Goal: Navigation & Orientation: Find specific page/section

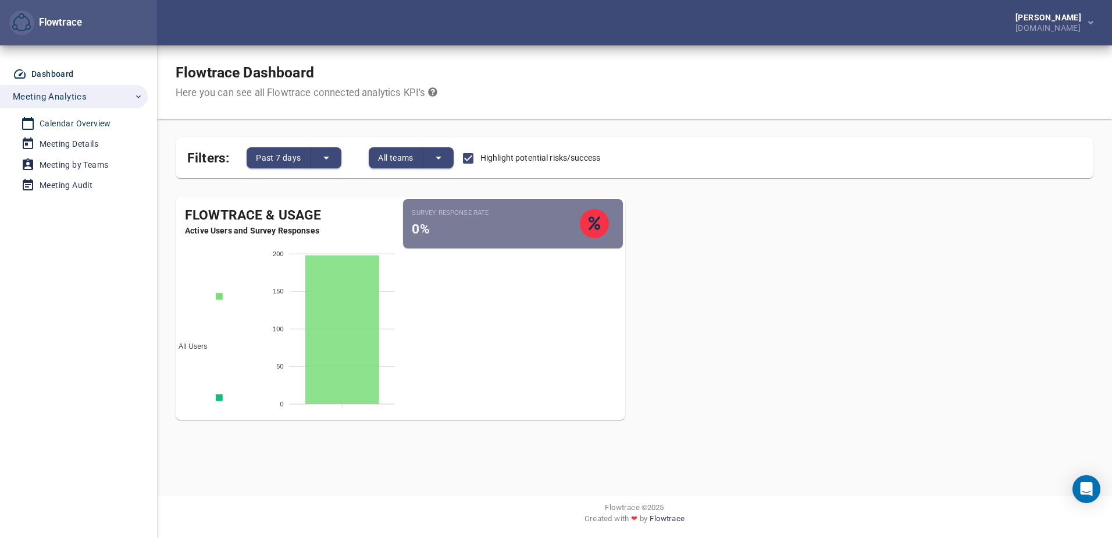
click at [96, 121] on div "Calendar Overview" at bounding box center [76, 123] width 72 height 15
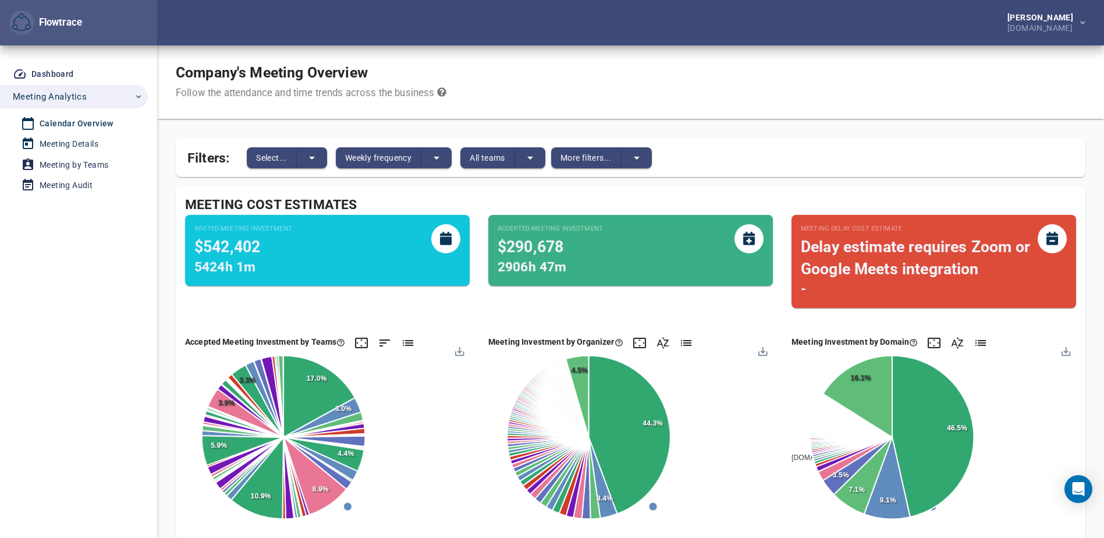
click at [86, 141] on div "Meeting Details" at bounding box center [69, 144] width 59 height 15
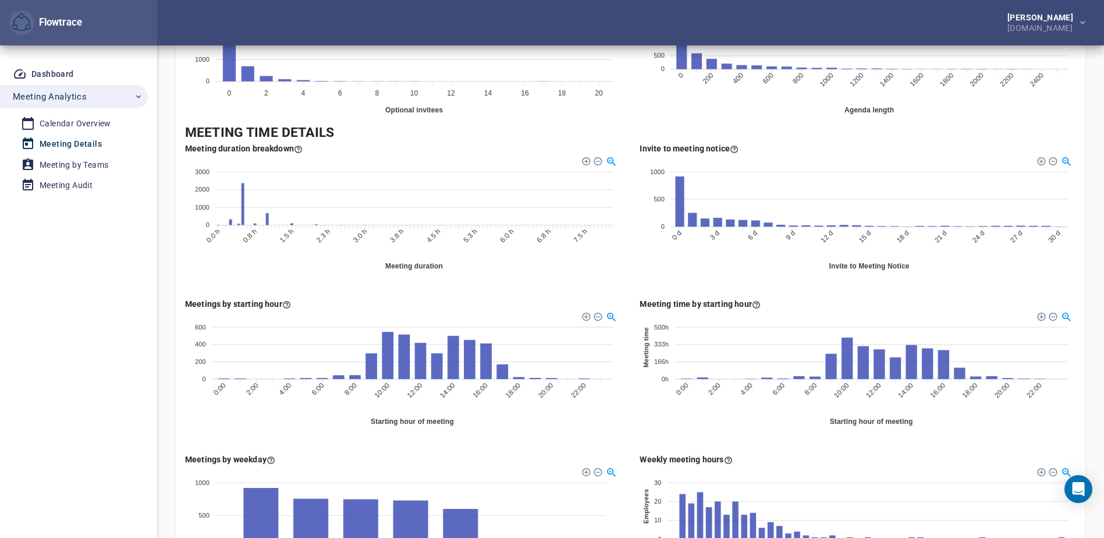
scroll to position [407, 0]
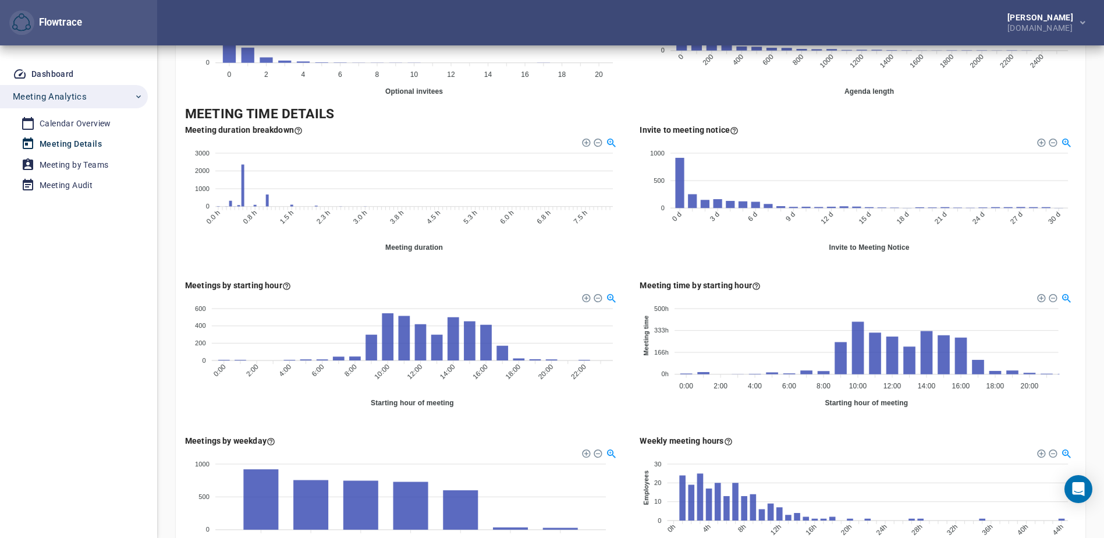
click at [635, 259] on div "Invite to meeting notice 1000 1000 500 500 0 0 0 d 0 d 3 d 3 d 6 d 6 d 9 d 9 d …" at bounding box center [858, 192] width 454 height 155
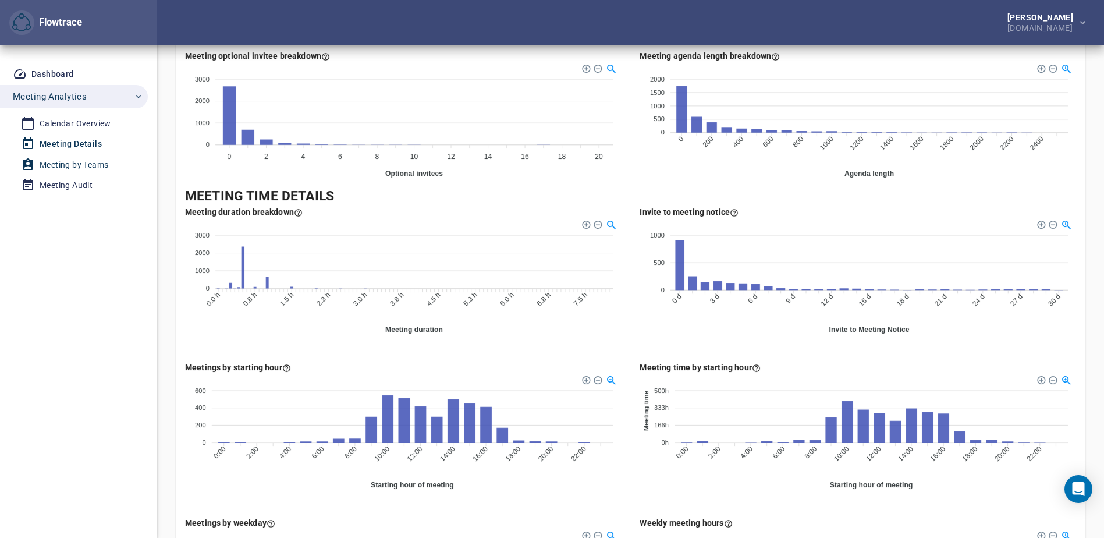
scroll to position [322, 0]
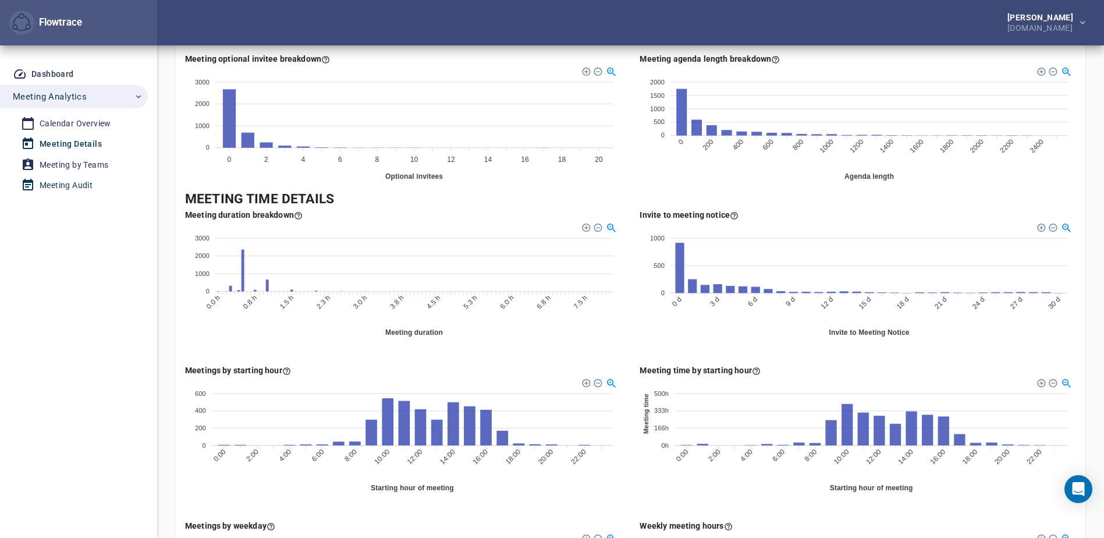
drag, startPoint x: 56, startPoint y: 161, endPoint x: 73, endPoint y: 177, distance: 23.5
click at [56, 161] on div "Meeting by Teams" at bounding box center [74, 165] width 69 height 15
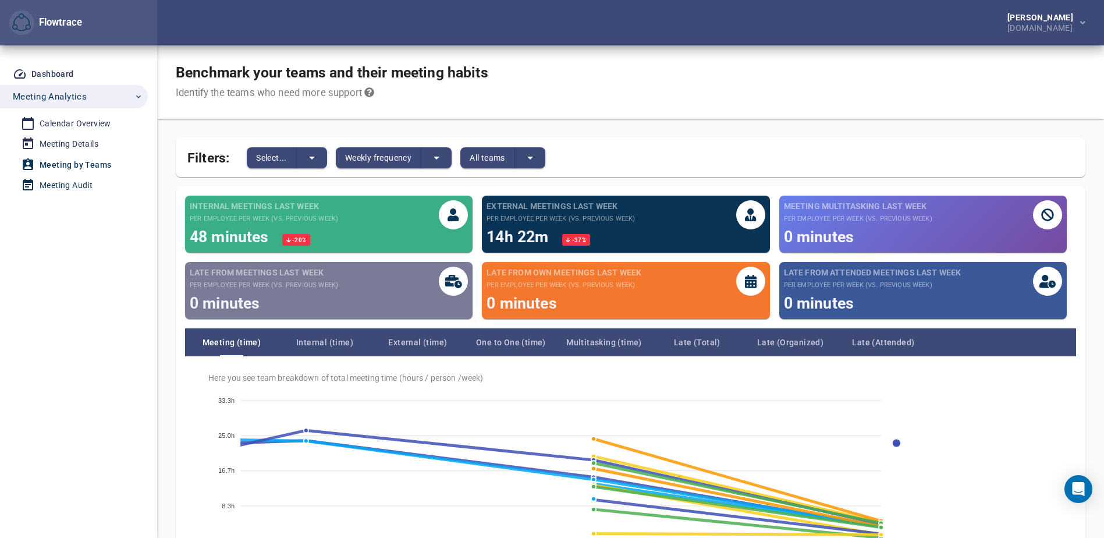
click at [81, 183] on div "Meeting Audit" at bounding box center [66, 185] width 53 height 15
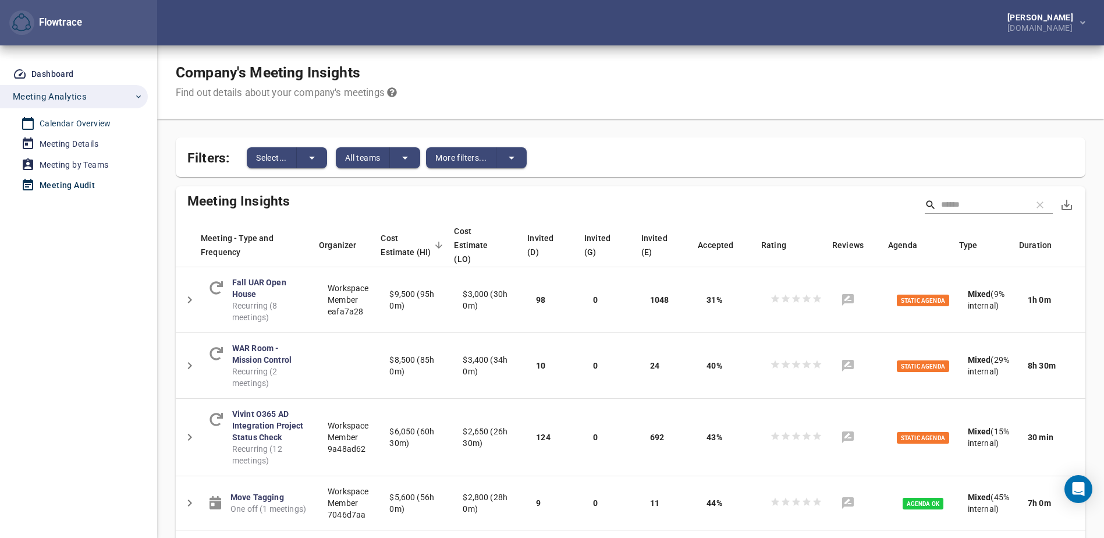
click at [94, 125] on div "Calendar Overview" at bounding box center [76, 123] width 72 height 15
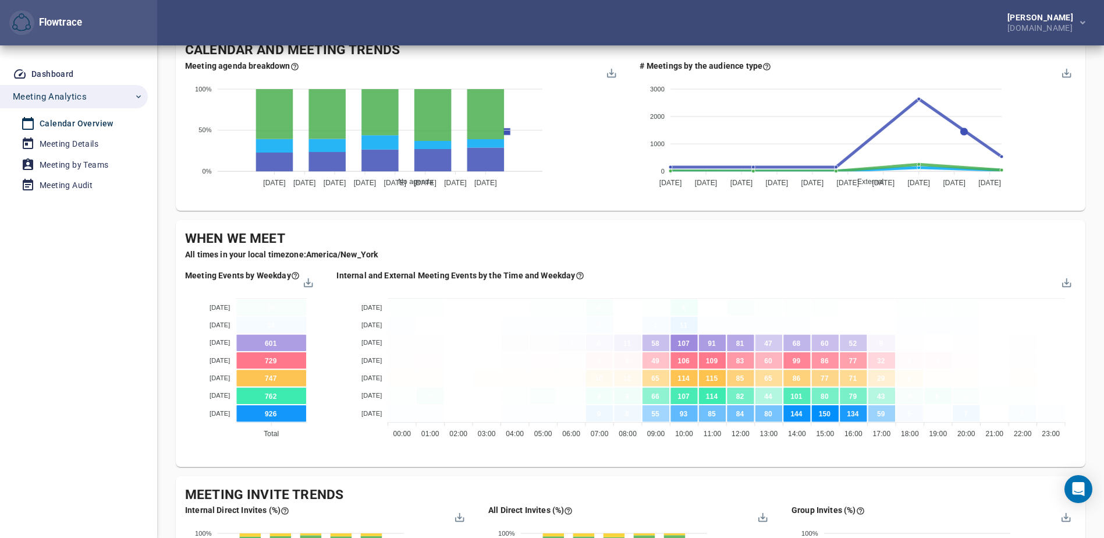
scroll to position [524, 0]
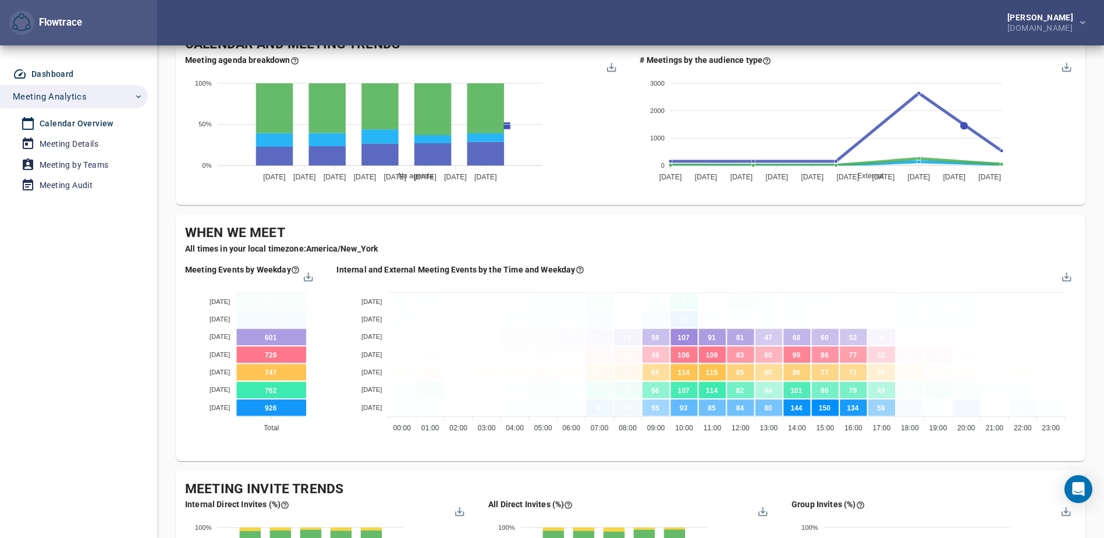
click at [53, 74] on div "Dashboard" at bounding box center [52, 74] width 42 height 15
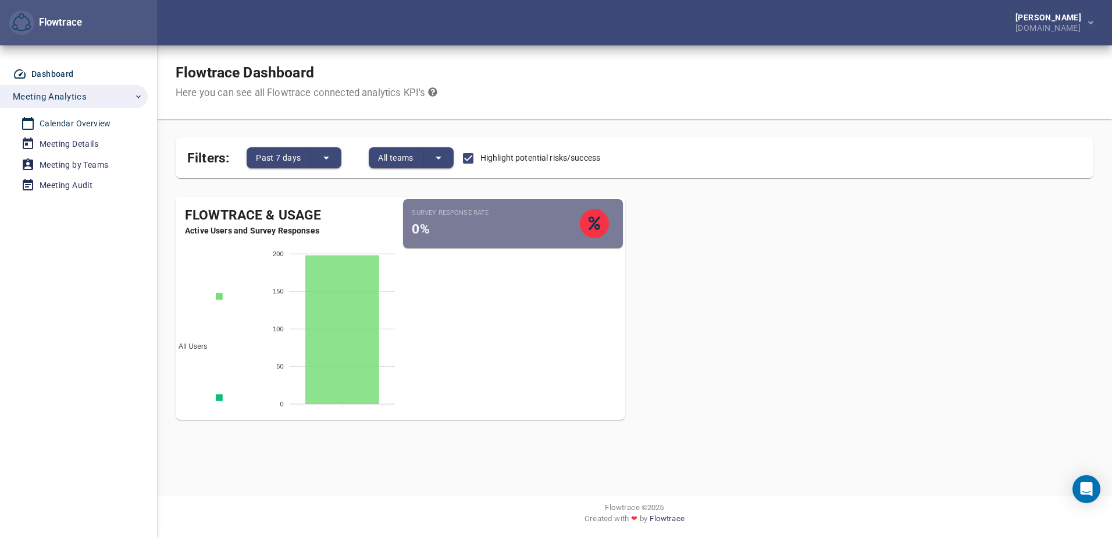
click at [87, 123] on div "Calendar Overview" at bounding box center [76, 123] width 72 height 15
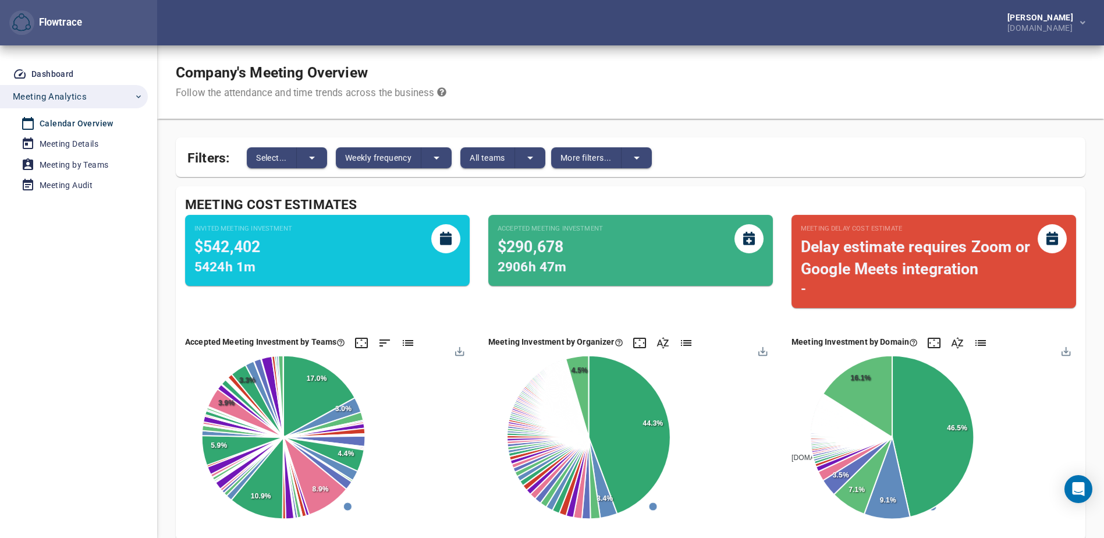
click at [765, 144] on div "Filters: Select... Weekly frequency All teams More filters..." at bounding box center [630, 157] width 909 height 40
